Goal: Task Accomplishment & Management: Manage account settings

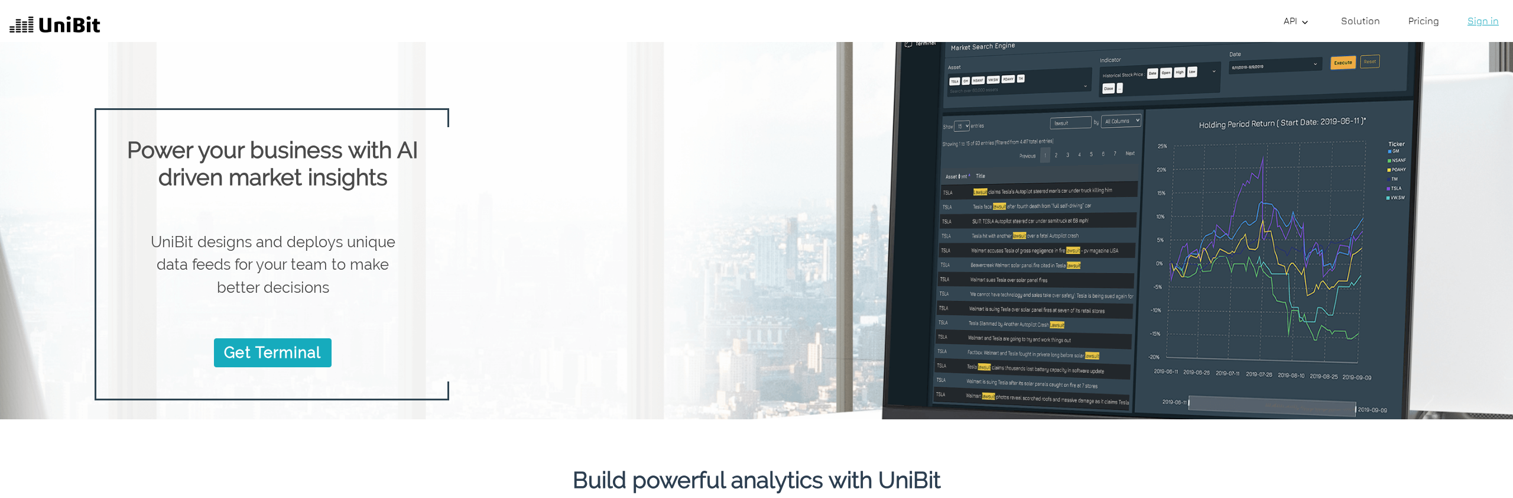
click at [1485, 25] on link "Sign in" at bounding box center [1482, 21] width 41 height 24
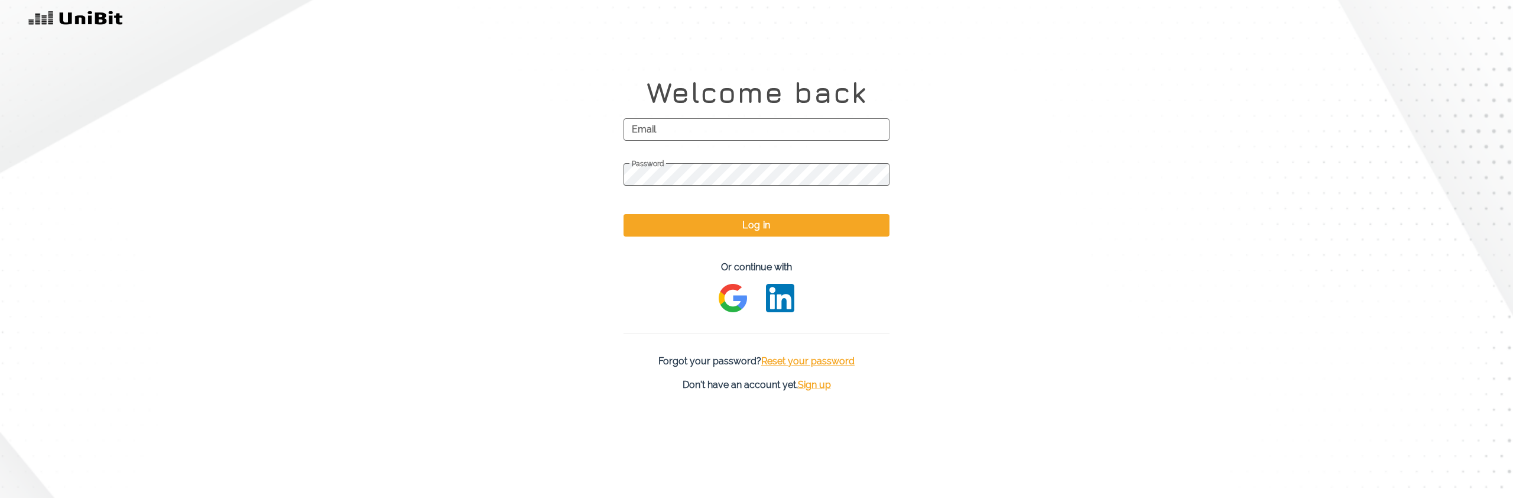
click at [739, 134] on span "Email" at bounding box center [756, 130] width 266 height 30
click at [739, 134] on input "Email" at bounding box center [756, 129] width 266 height 22
type input "[EMAIL_ADDRESS][DOMAIN_NAME]"
click at [739, 222] on button "Log in" at bounding box center [756, 225] width 266 height 22
click at [682, 167] on span "Password" at bounding box center [756, 164] width 266 height 9
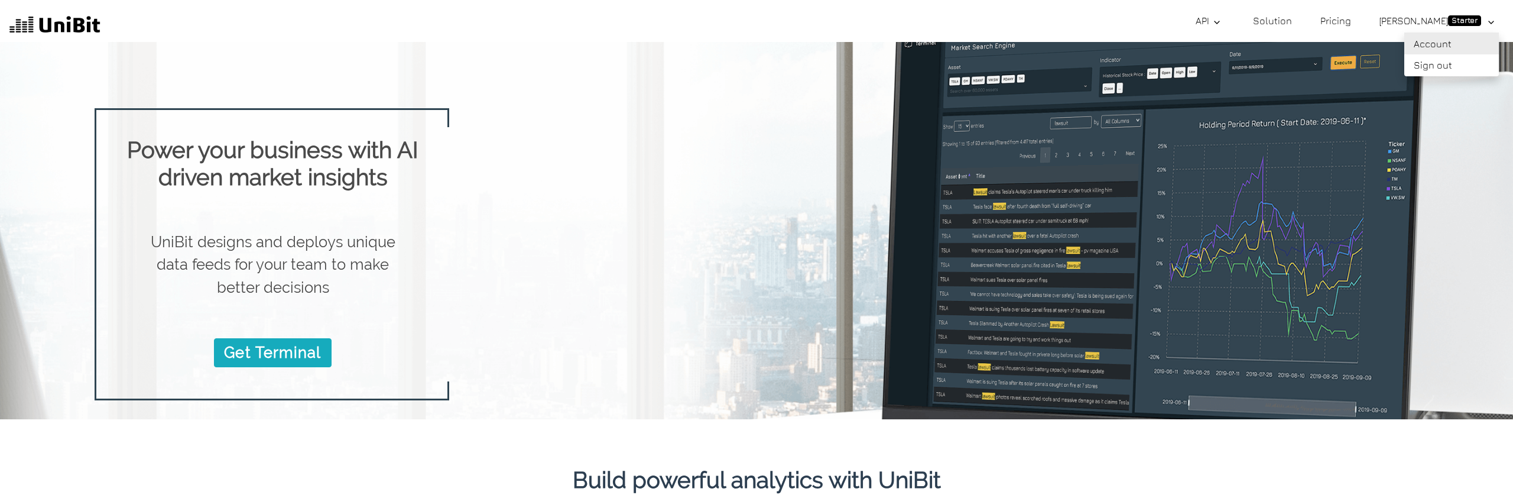
click at [1455, 40] on link "Account" at bounding box center [1451, 43] width 95 height 22
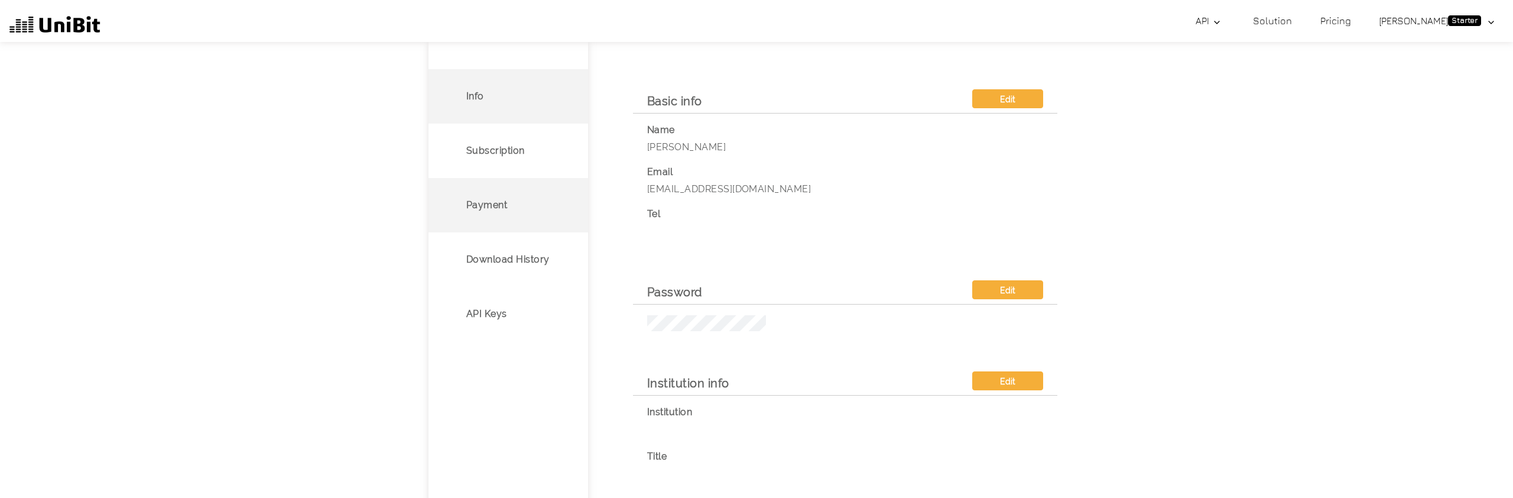
click at [522, 220] on li "Payment" at bounding box center [508, 205] width 160 height 54
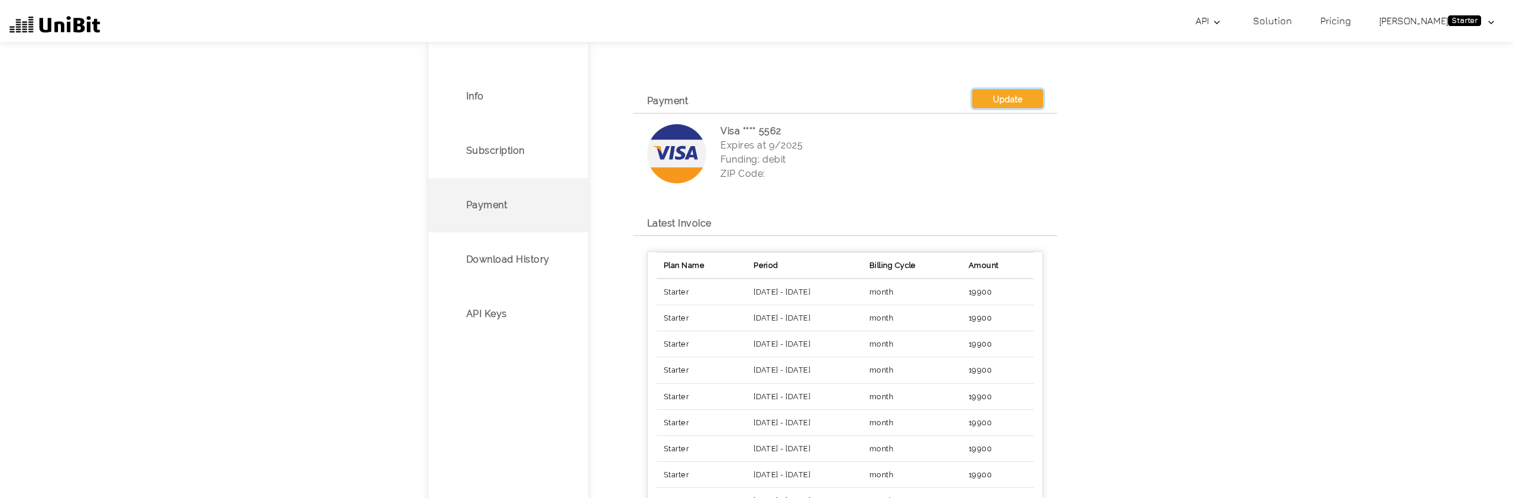
click at [1017, 102] on button "Update" at bounding box center [1007, 98] width 71 height 19
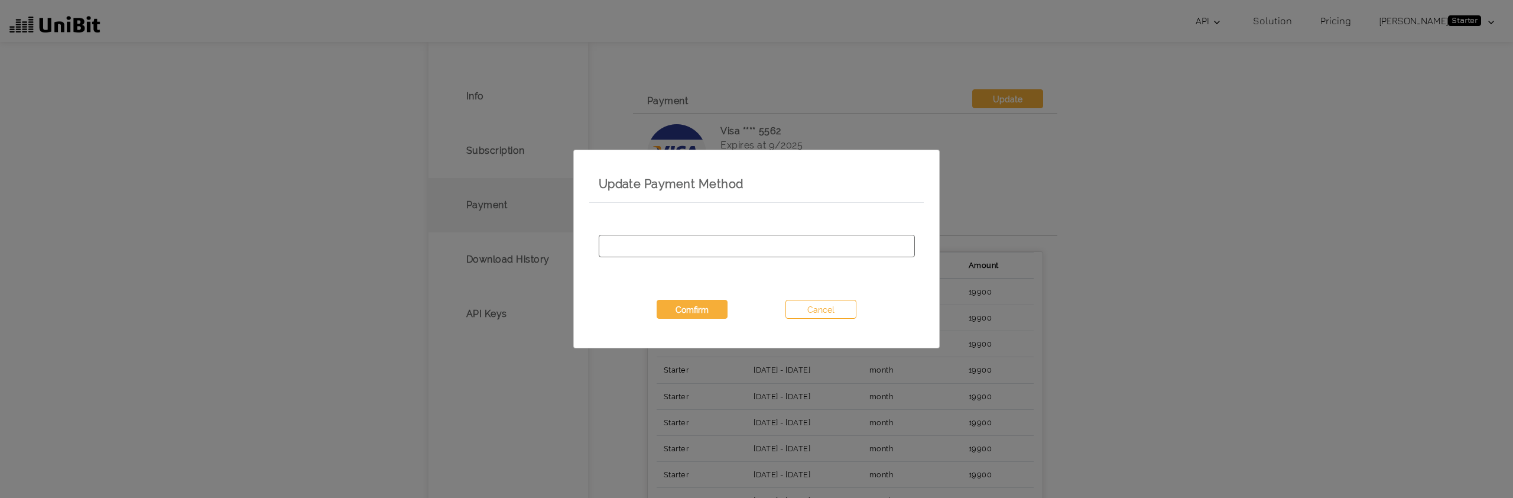
click at [747, 252] on div at bounding box center [757, 246] width 316 height 22
click at [747, 239] on input "" at bounding box center [756, 238] width 301 height 1
click at [683, 313] on button "Comfirm" at bounding box center [691, 309] width 71 height 19
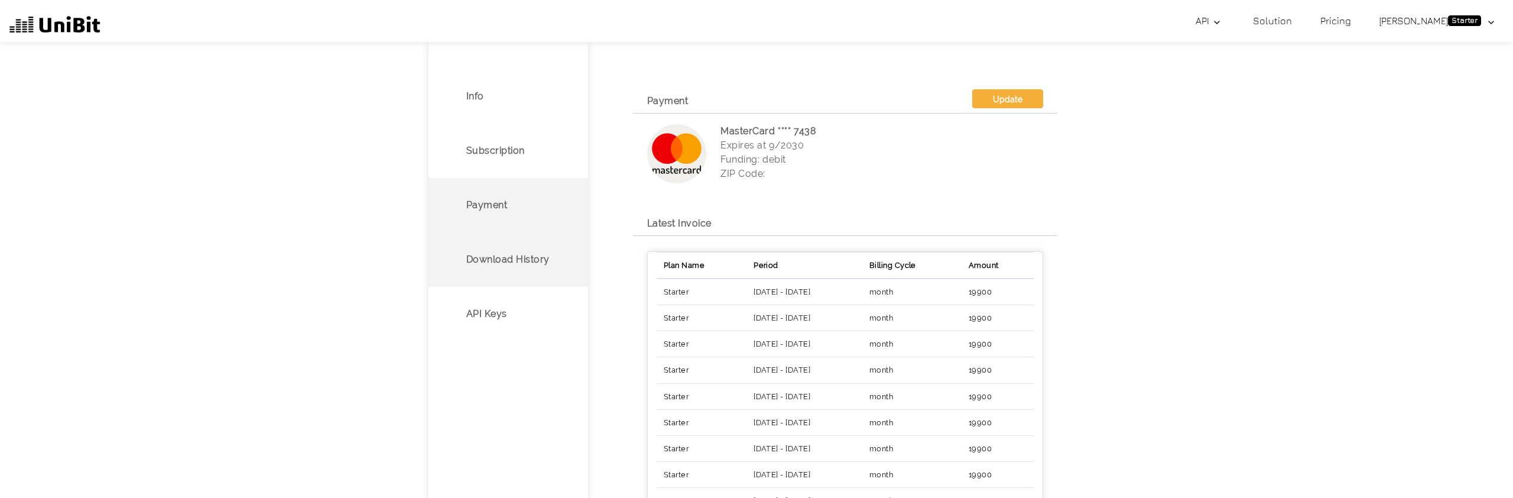
click at [524, 261] on p "Download History" at bounding box center [507, 259] width 83 height 14
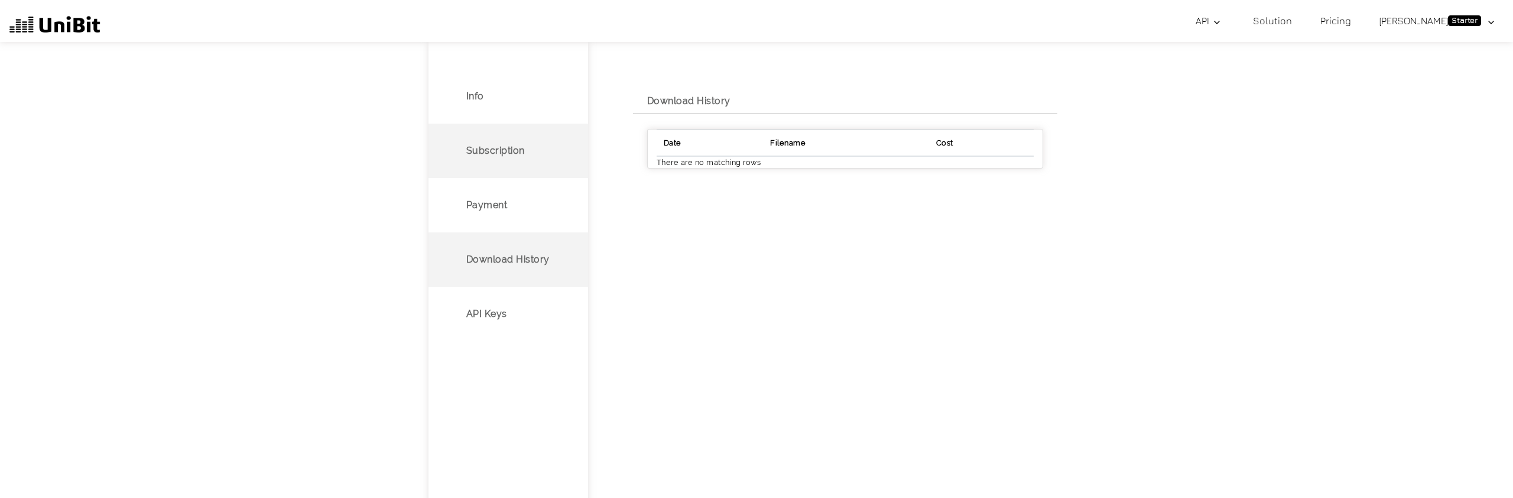
click at [497, 151] on p "Subscription" at bounding box center [495, 151] width 58 height 14
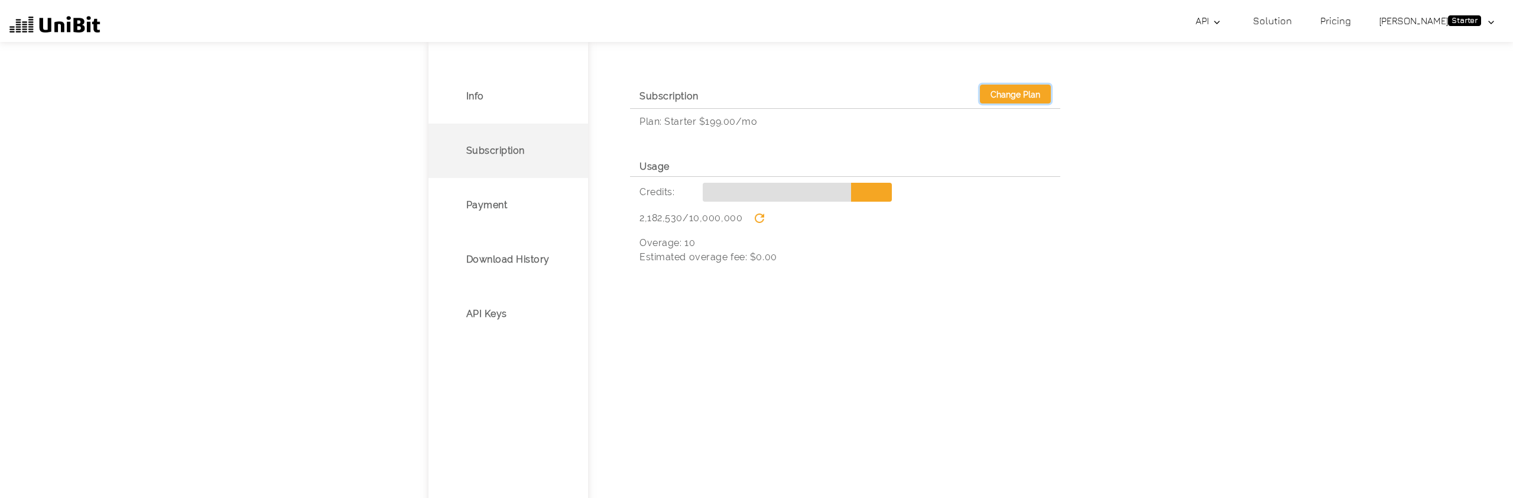
click at [1006, 95] on button "Change Plan" at bounding box center [1015, 93] width 71 height 19
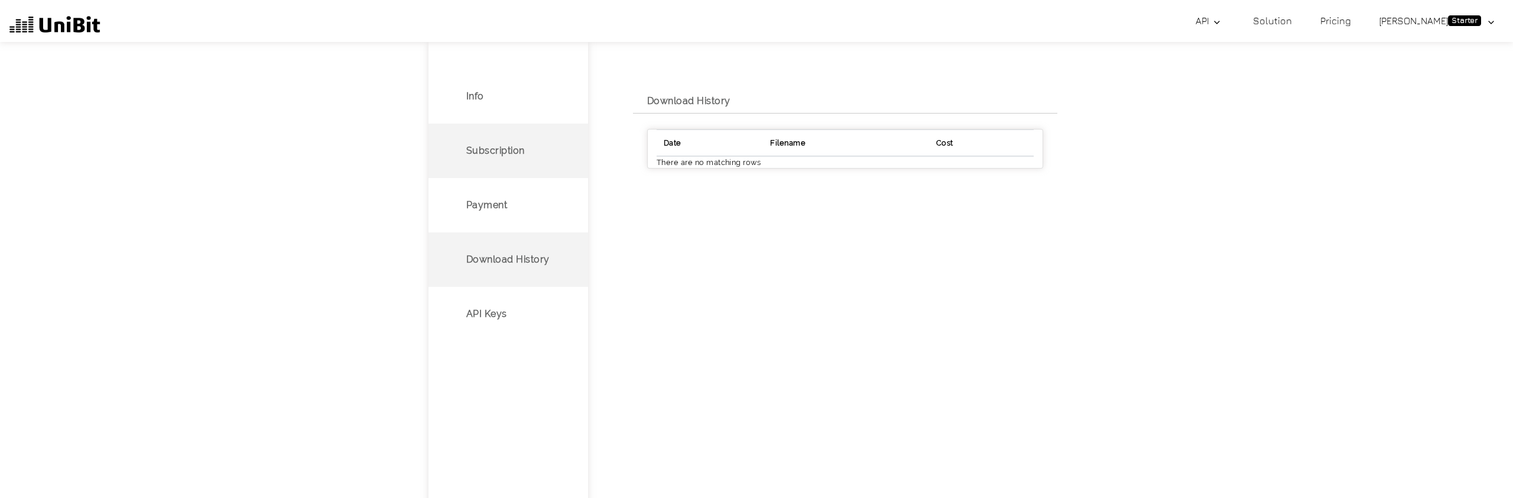
click at [501, 162] on li "Subscription" at bounding box center [508, 150] width 160 height 54
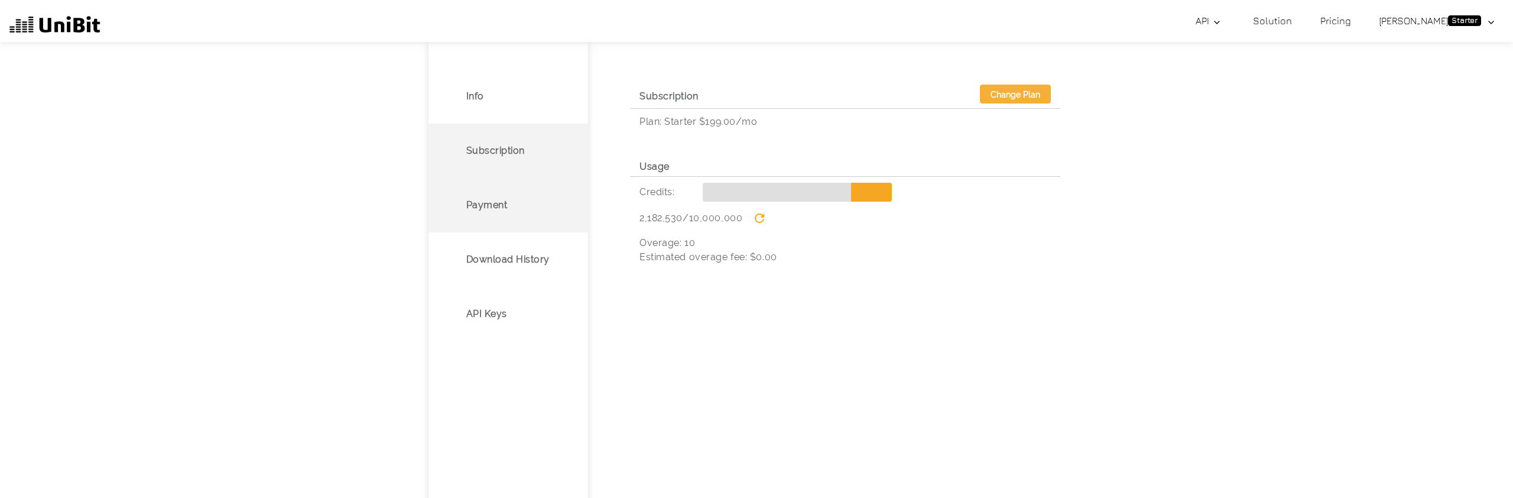
click at [544, 216] on li "Payment" at bounding box center [508, 205] width 160 height 54
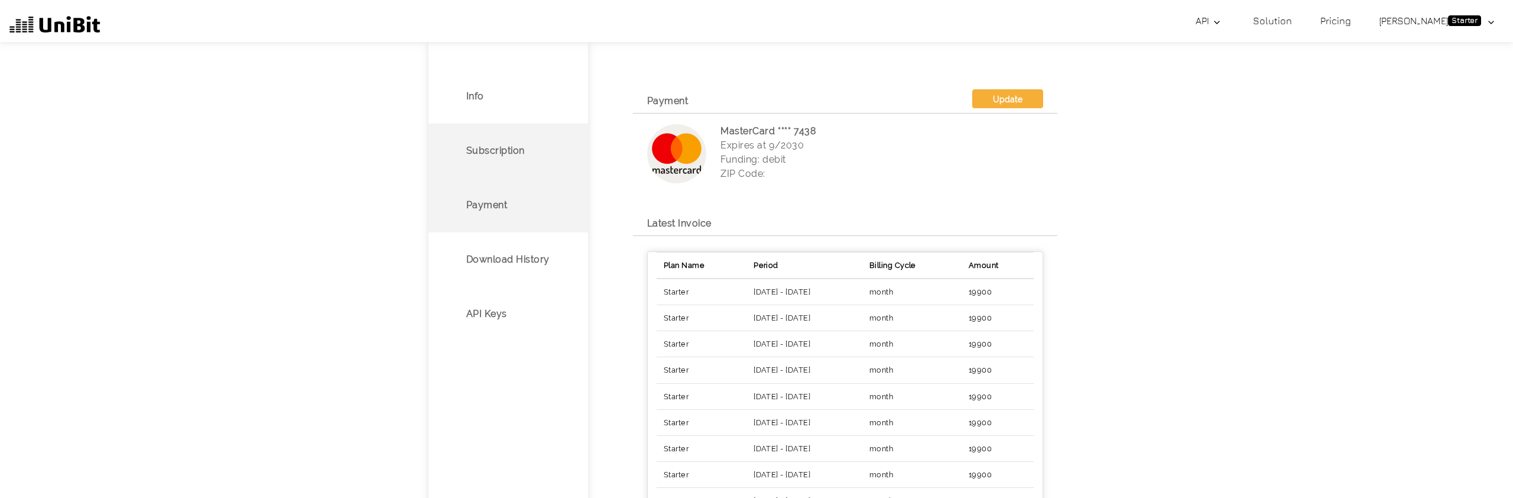
click at [505, 160] on li "Subscription" at bounding box center [508, 150] width 160 height 54
